Goal: Task Accomplishment & Management: Manage account settings

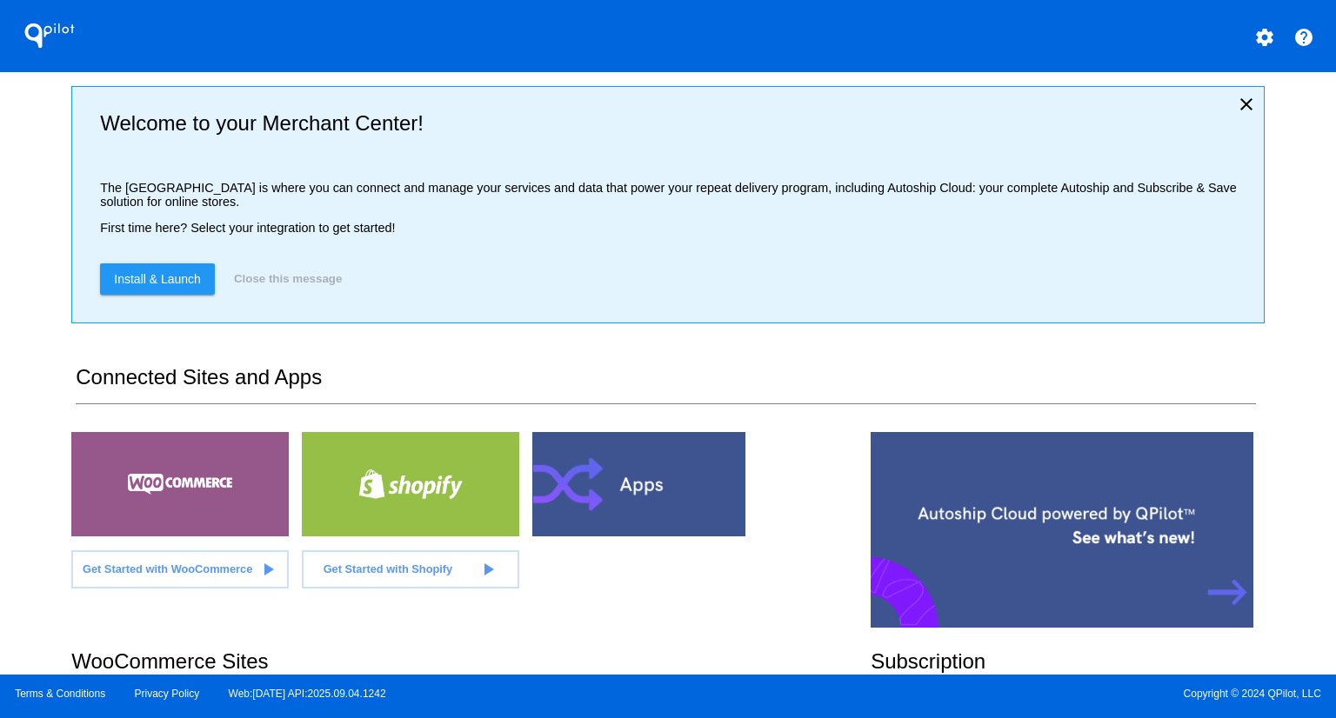
scroll to position [174, 0]
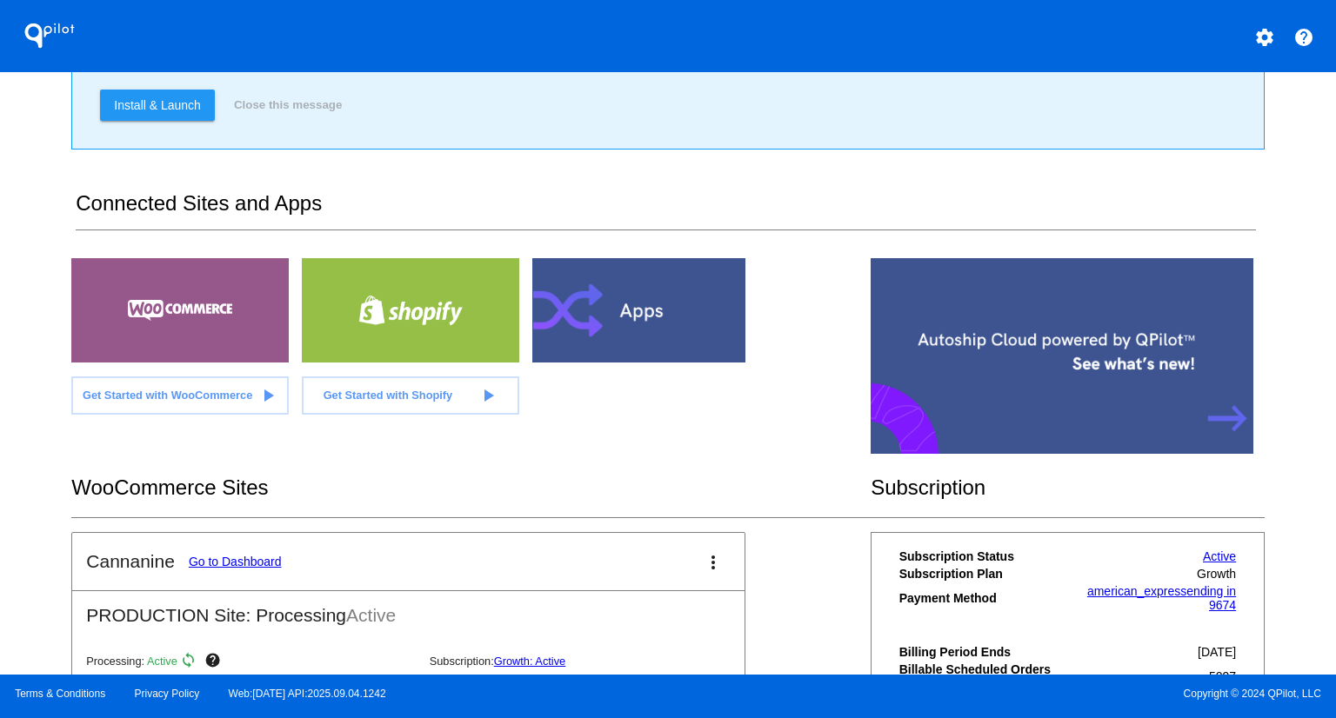
click at [244, 560] on link "Go to Dashboard" at bounding box center [235, 562] width 93 height 14
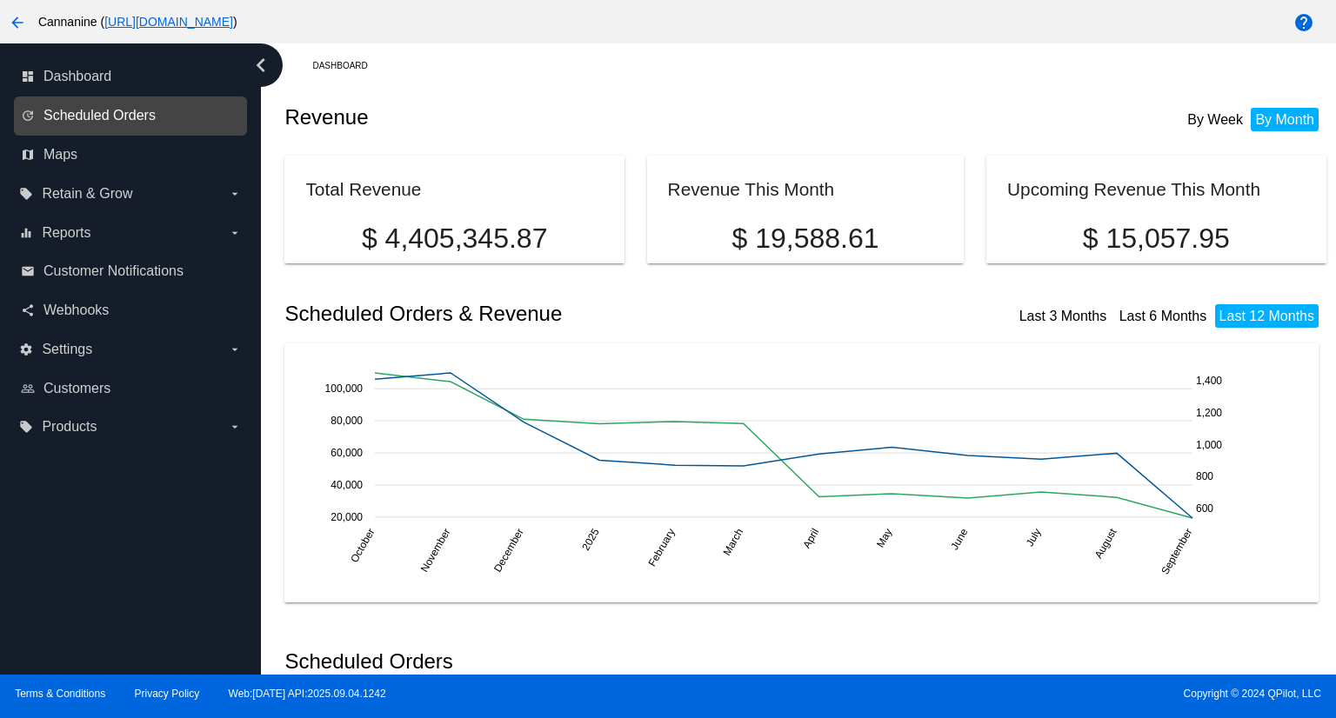
click at [101, 110] on span "Scheduled Orders" at bounding box center [99, 116] width 112 height 16
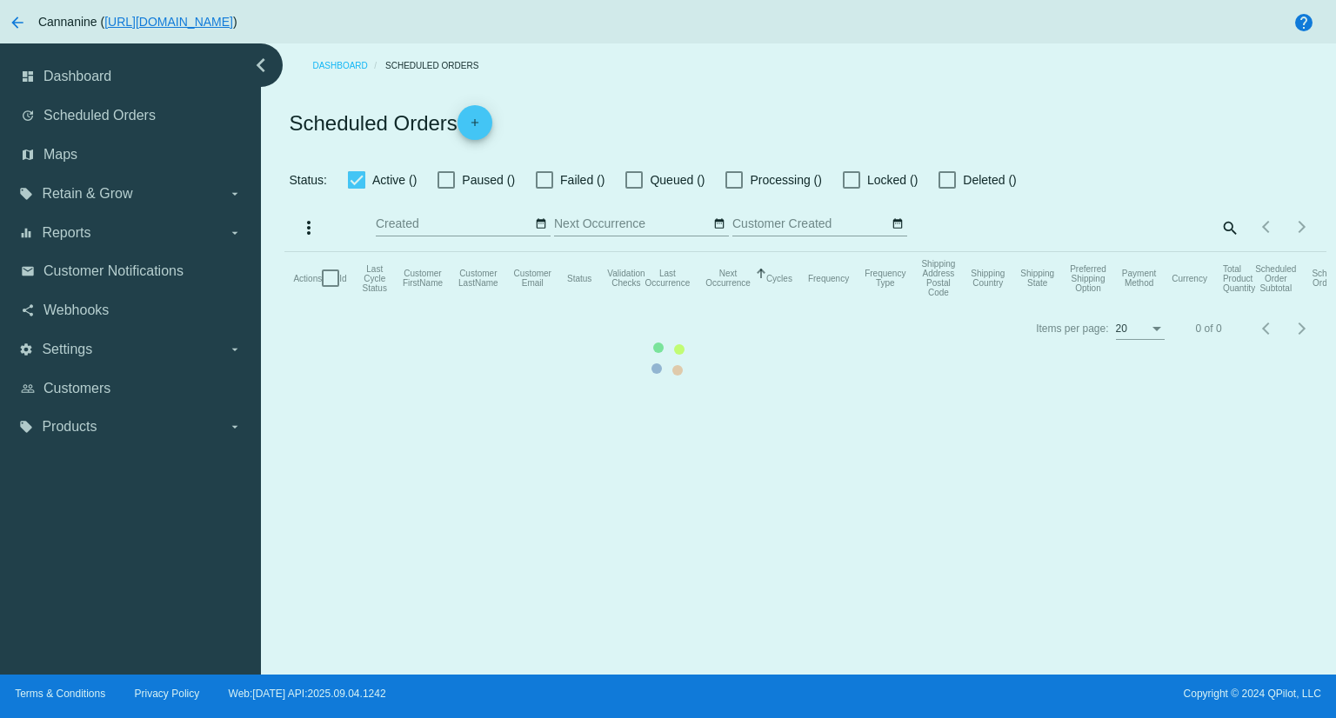
checkbox input "true"
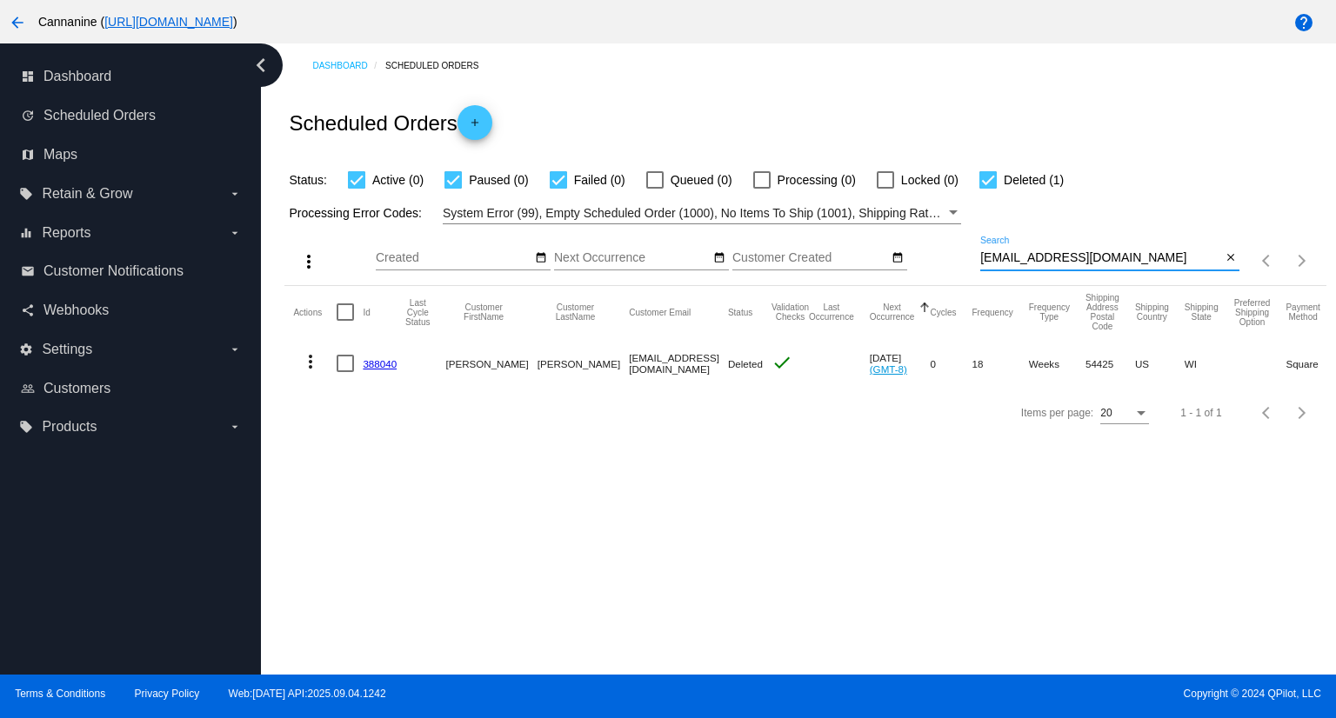
drag, startPoint x: 1110, startPoint y: 262, endPoint x: 908, endPoint y: 257, distance: 201.9
click at [908, 257] on div "more_vert Sep Jan Feb Mar [DATE]" at bounding box center [804, 255] width 1041 height 62
paste input "[EMAIL_ADDRESS][DOMAIN_NAME]"
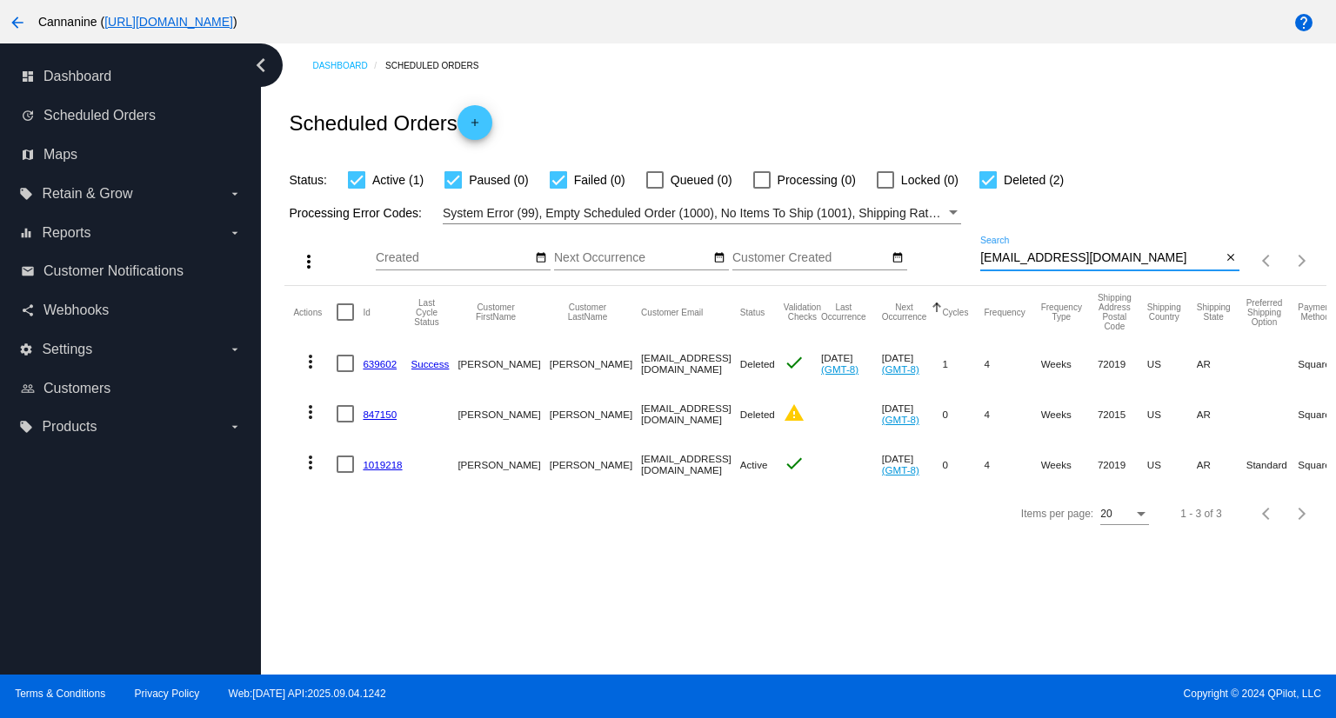
click at [1147, 261] on input "[EMAIL_ADDRESS][DOMAIN_NAME]" at bounding box center [1100, 258] width 241 height 14
drag, startPoint x: 1146, startPoint y: 260, endPoint x: 951, endPoint y: 260, distance: 195.7
click at [951, 260] on div "more_vert Sep Jan Feb Mar [DATE]" at bounding box center [804, 255] width 1041 height 62
type input "[EMAIL_ADDRESS][DOMAIN_NAME]"
click at [305, 458] on mat-icon "more_vert" at bounding box center [310, 462] width 21 height 21
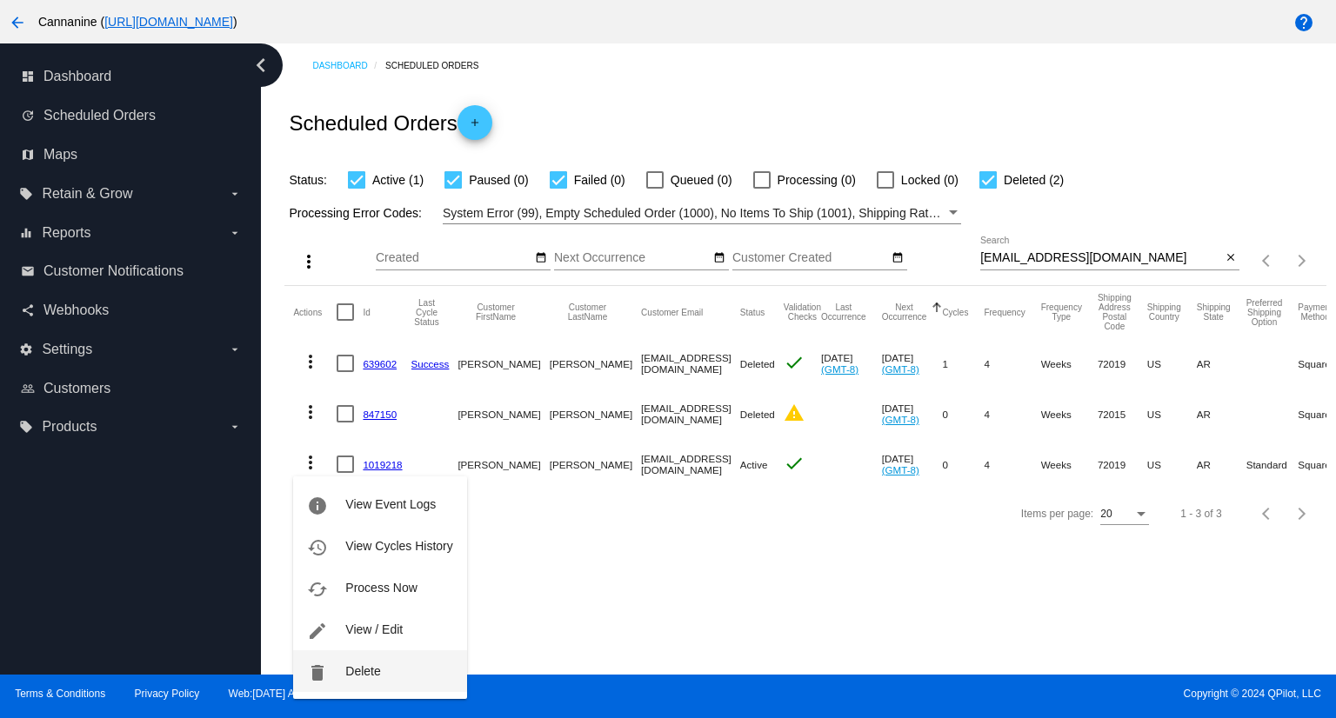
click at [384, 670] on button "delete Delete" at bounding box center [379, 672] width 173 height 42
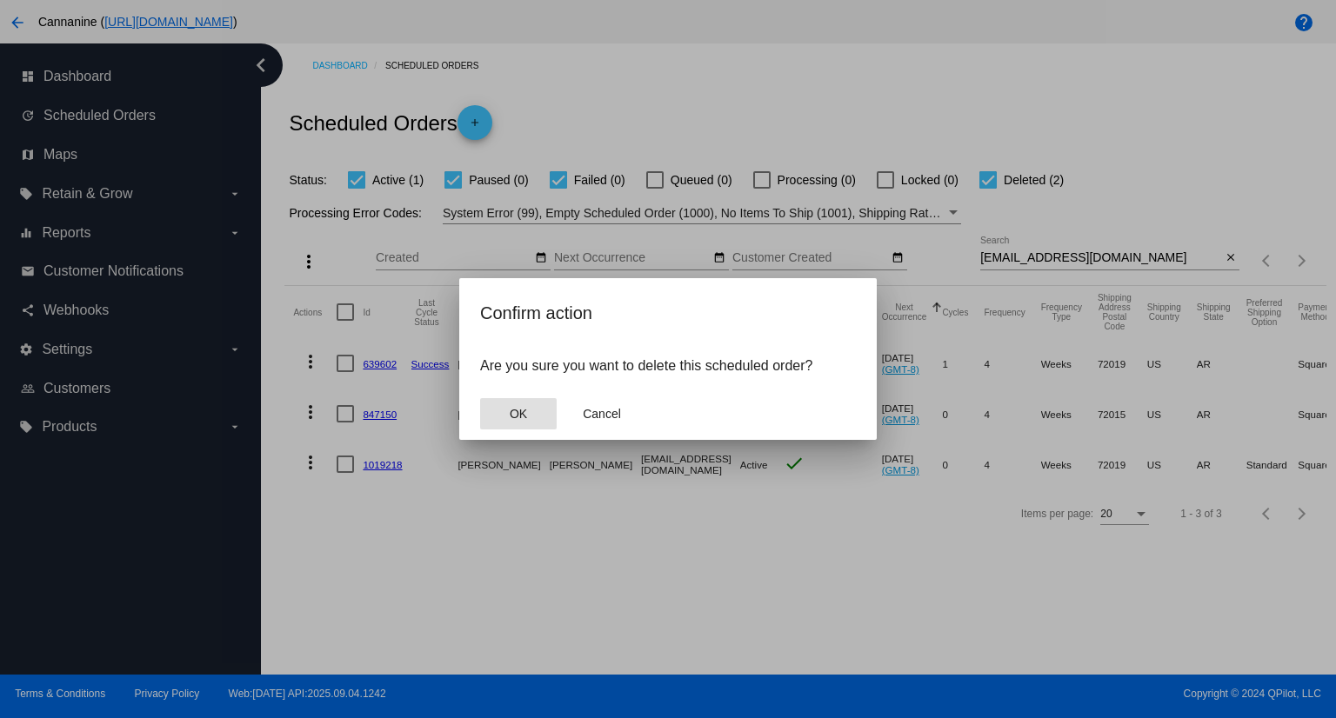
drag, startPoint x: 529, startPoint y: 411, endPoint x: 304, endPoint y: 98, distance: 384.5
click at [528, 411] on button "OK" at bounding box center [518, 413] width 77 height 31
